Goal: Task Accomplishment & Management: Manage account settings

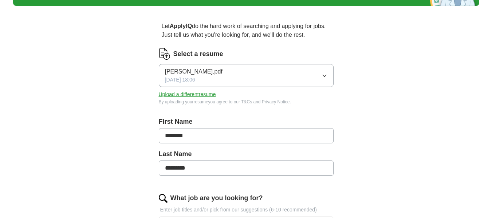
scroll to position [52, 0]
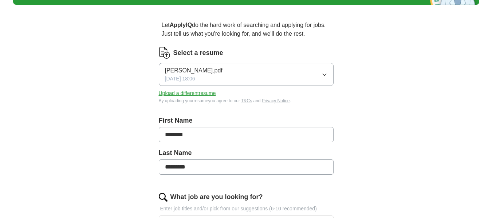
click at [209, 93] on button "Upload a different resume" at bounding box center [187, 94] width 57 height 8
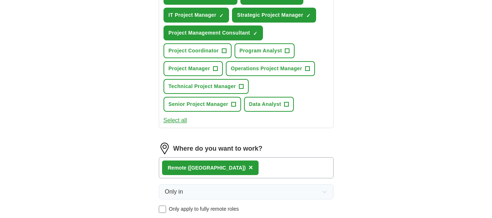
scroll to position [303, 0]
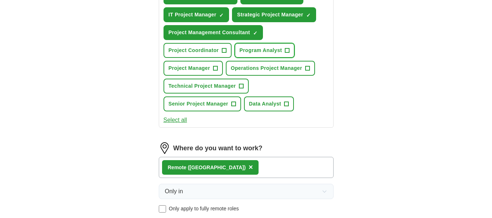
click at [283, 50] on button "Program Analyst +" at bounding box center [265, 50] width 60 height 15
click at [236, 69] on span "Operations Project Manager" at bounding box center [266, 68] width 71 height 8
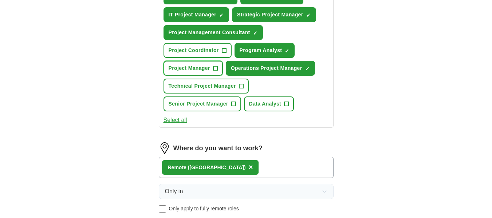
click at [220, 70] on button "Project Manager +" at bounding box center [193, 68] width 59 height 15
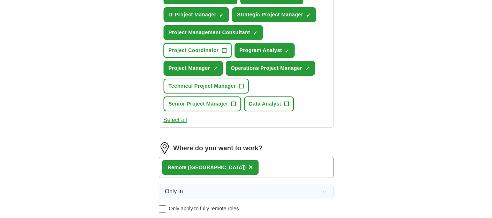
click at [225, 52] on span "+" at bounding box center [224, 51] width 4 height 6
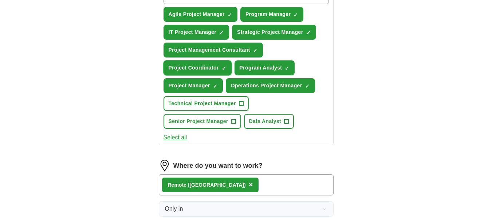
scroll to position [285, 0]
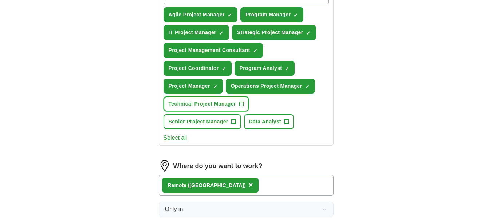
click at [239, 105] on span "+" at bounding box center [241, 104] width 4 height 6
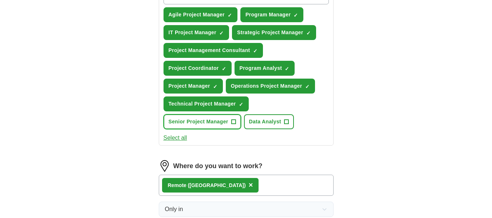
click at [233, 123] on span "+" at bounding box center [233, 122] width 4 height 6
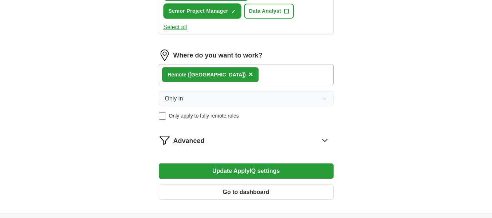
scroll to position [396, 0]
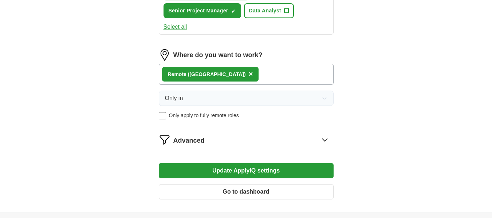
click at [249, 170] on button "Update ApplyIQ settings" at bounding box center [246, 170] width 175 height 15
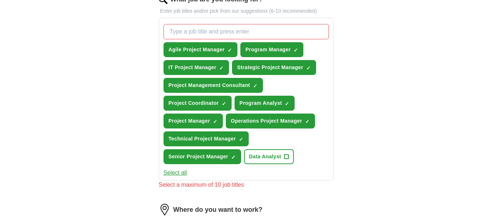
scroll to position [250, 0]
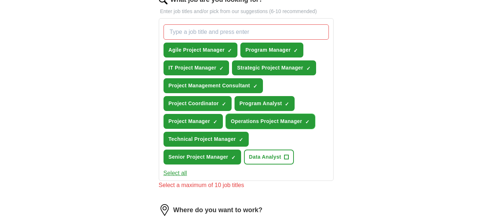
click at [0, 0] on span "×" at bounding box center [0, 0] width 0 height 0
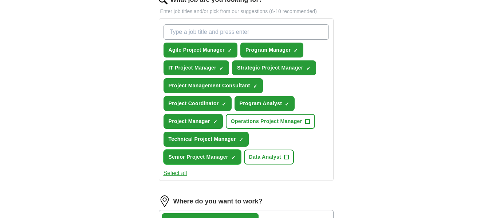
click at [0, 0] on span "×" at bounding box center [0, 0] width 0 height 0
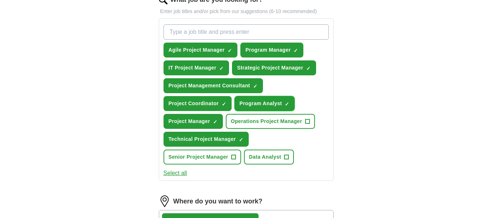
click at [0, 0] on span "×" at bounding box center [0, 0] width 0 height 0
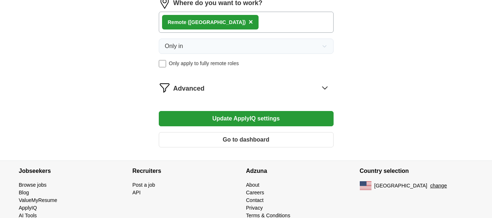
scroll to position [464, 0]
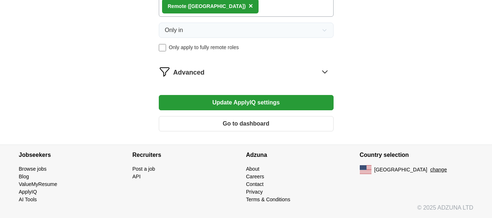
click at [244, 107] on button "Update ApplyIQ settings" at bounding box center [246, 102] width 175 height 15
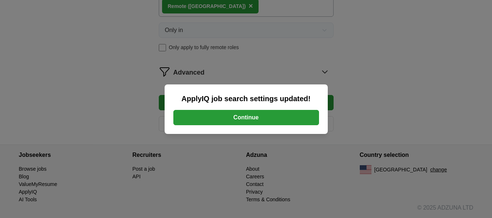
click at [243, 113] on button "Continue" at bounding box center [246, 117] width 146 height 15
